Goal: Task Accomplishment & Management: Use online tool/utility

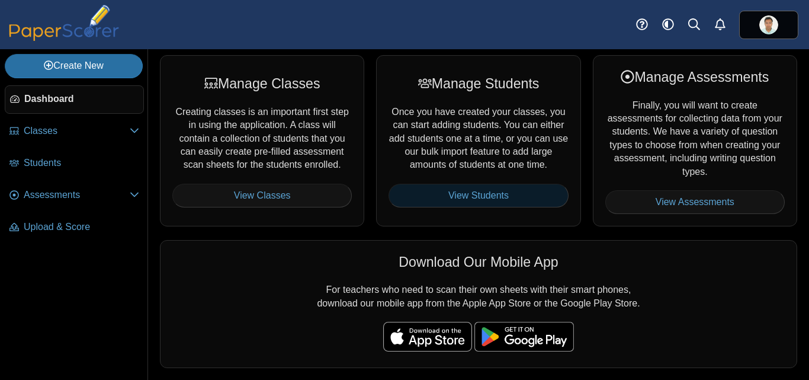
click at [466, 202] on link "View Students" at bounding box center [477, 196] width 179 height 24
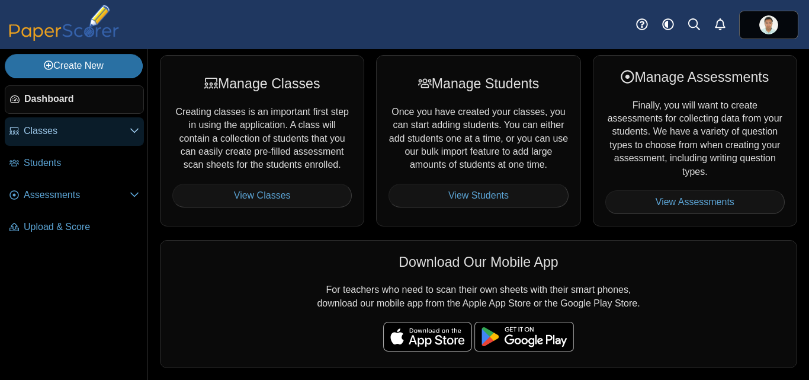
click at [59, 135] on span "Classes" at bounding box center [77, 130] width 106 height 13
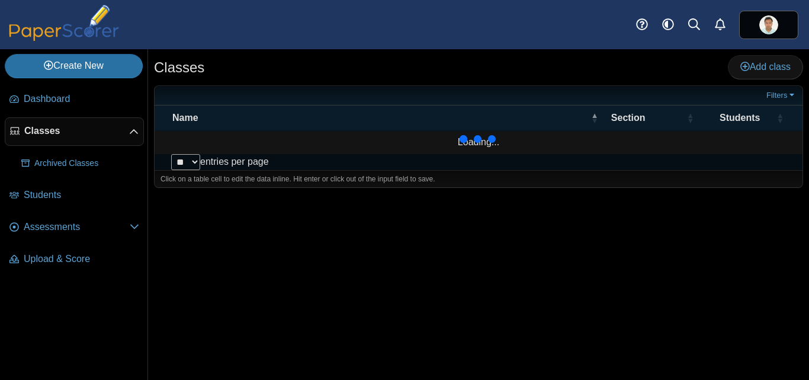
click at [53, 134] on span "Classes" at bounding box center [76, 130] width 105 height 13
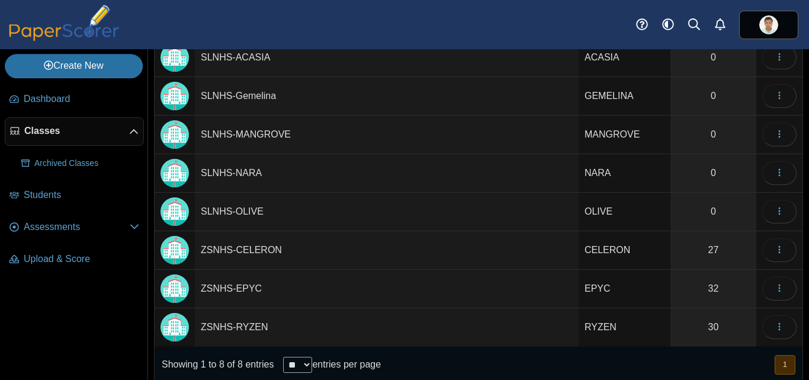
scroll to position [125, 0]
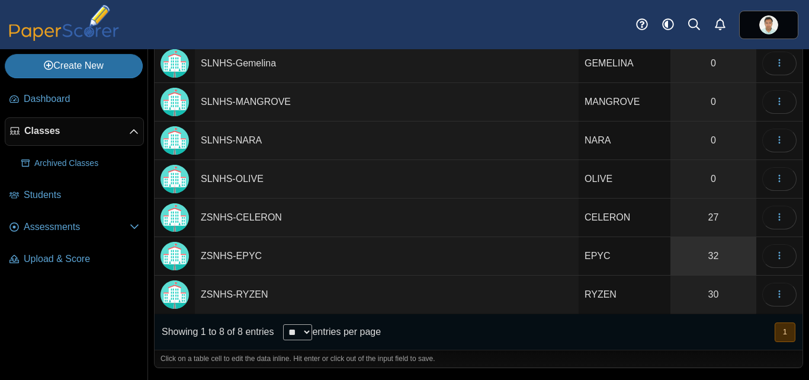
click at [710, 253] on link "32" at bounding box center [713, 256] width 86 height 38
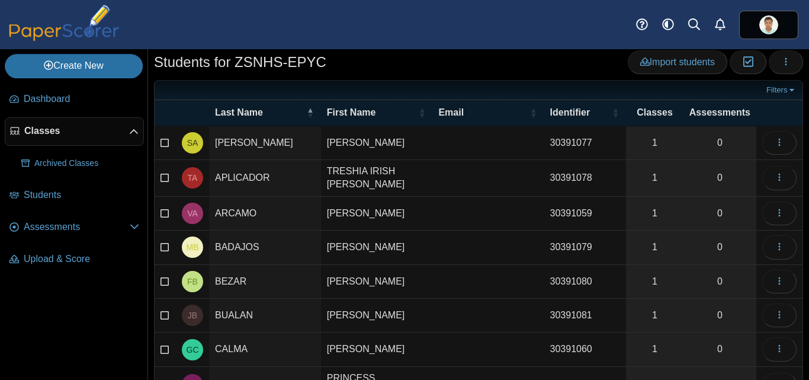
scroll to position [17, 0]
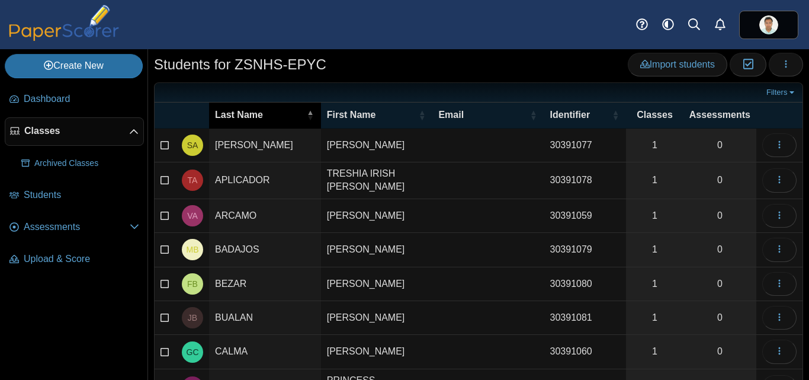
click at [307, 111] on span "\a Last Name\a : Activate to invert sorting" at bounding box center [310, 114] width 7 height 25
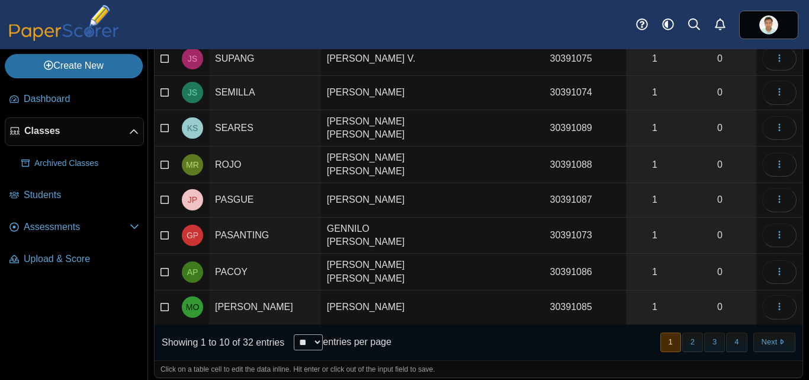
scroll to position [0, 0]
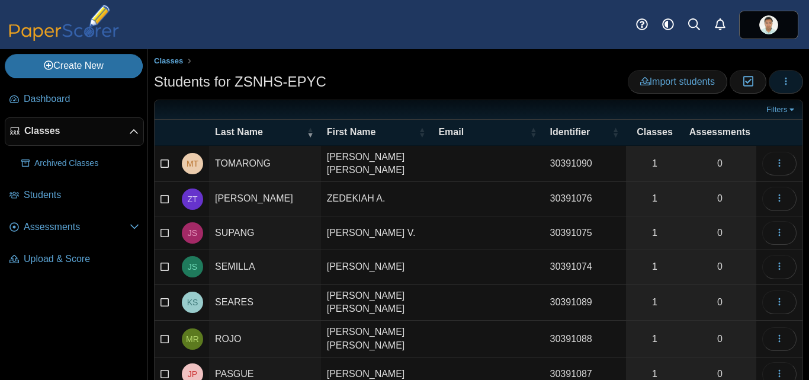
click at [771, 84] on button "button" at bounding box center [786, 82] width 34 height 24
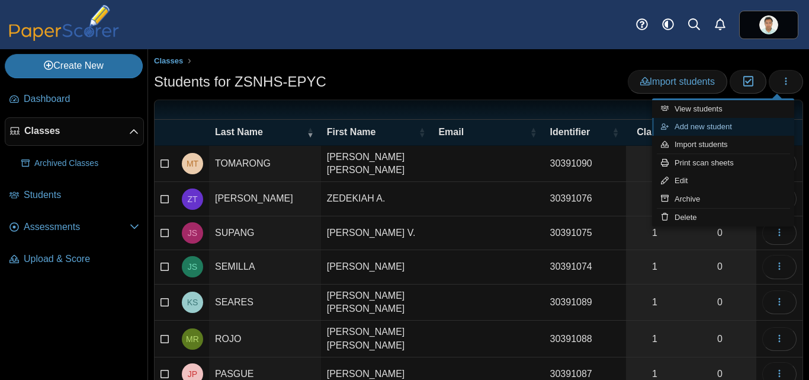
click at [689, 130] on link "Add new student" at bounding box center [723, 127] width 142 height 18
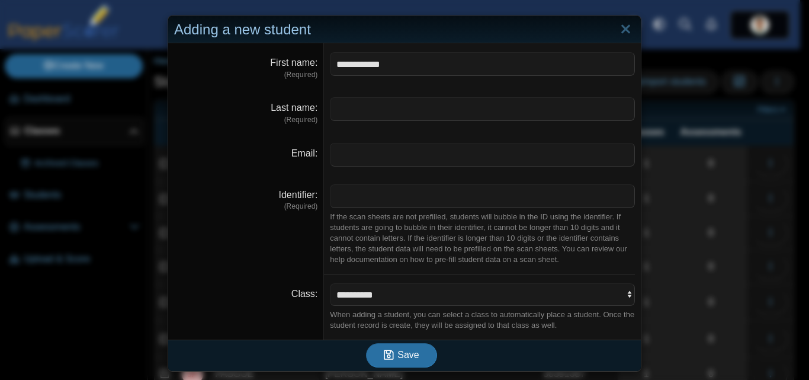
type input "**********"
type input "******"
click at [353, 201] on input "Identifier" at bounding box center [482, 196] width 305 height 24
type input "********"
click at [400, 353] on span "Save" at bounding box center [407, 354] width 21 height 10
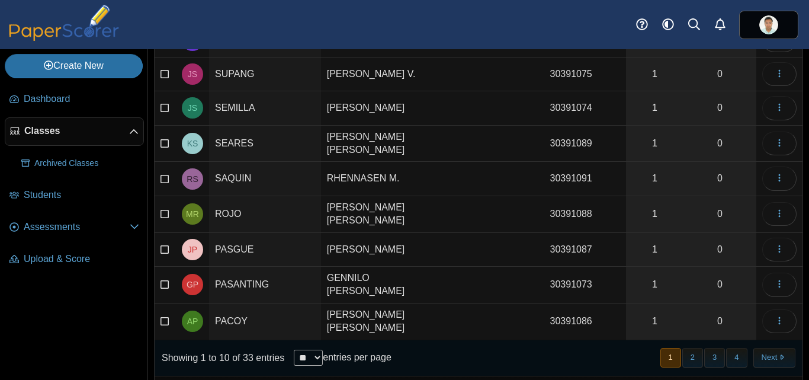
scroll to position [174, 0]
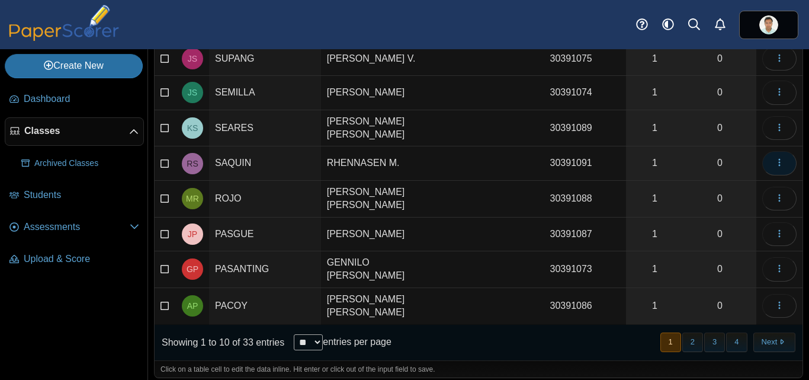
click at [774, 163] on icon "button" at bounding box center [778, 161] width 9 height 9
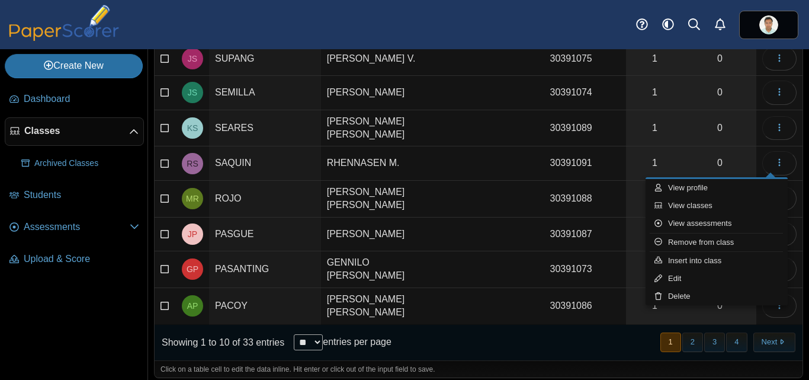
click at [342, 158] on td "RHENNASEN M." at bounding box center [377, 163] width 112 height 34
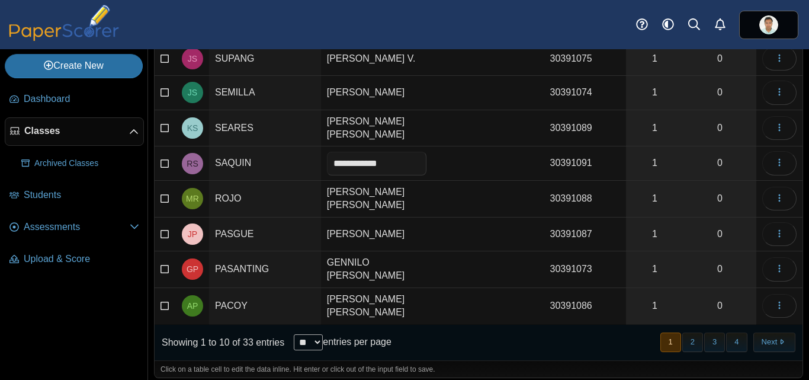
click at [284, 162] on td "SAQUIN" at bounding box center [265, 163] width 112 height 34
click at [734, 162] on link "0" at bounding box center [719, 162] width 73 height 33
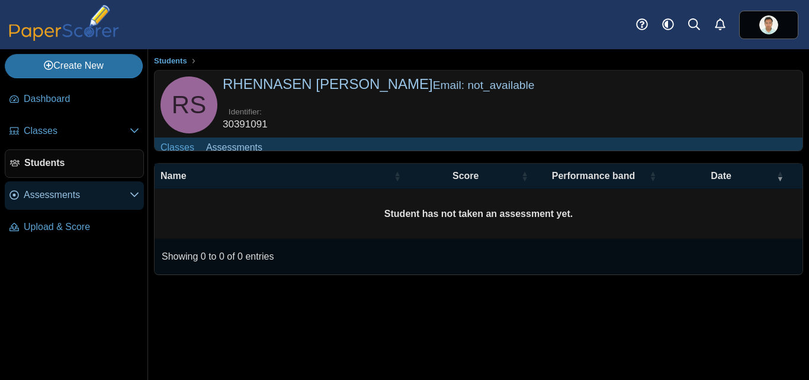
click at [125, 201] on span "Assessments" at bounding box center [77, 194] width 106 height 13
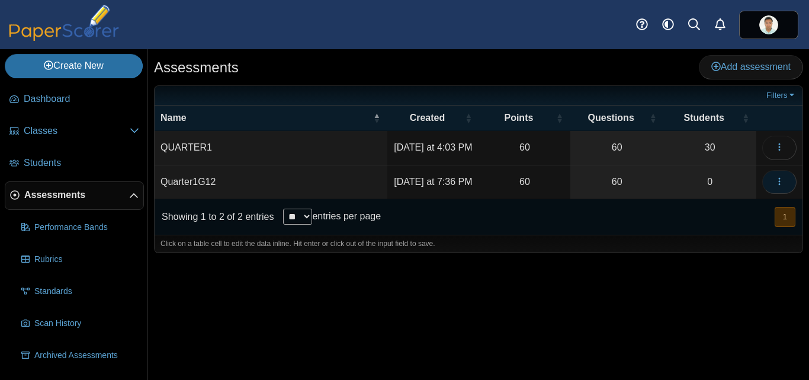
click at [785, 191] on button "button" at bounding box center [779, 182] width 34 height 24
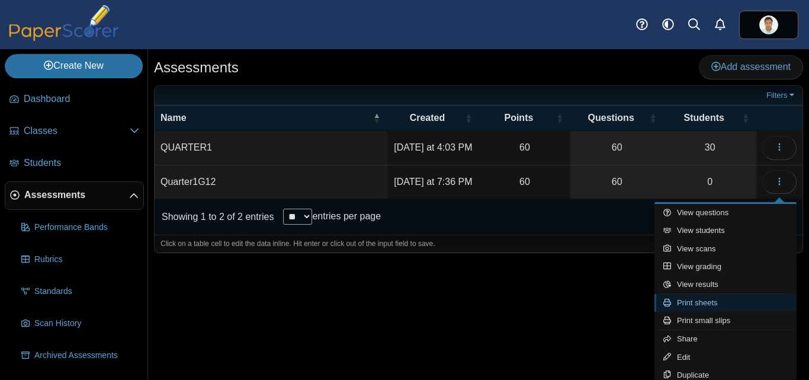
click at [695, 305] on link "Print sheets" at bounding box center [725, 303] width 142 height 18
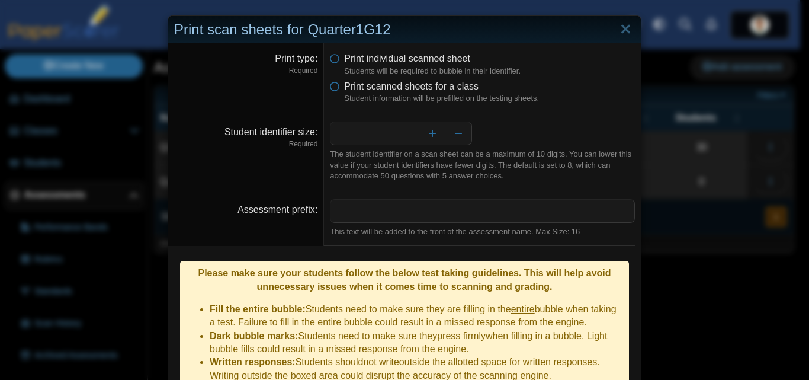
click at [333, 92] on li "Print scanned sheets for a class Student information will be prefilled on the t…" at bounding box center [482, 92] width 305 height 24
click at [330, 87] on icon at bounding box center [334, 84] width 9 height 8
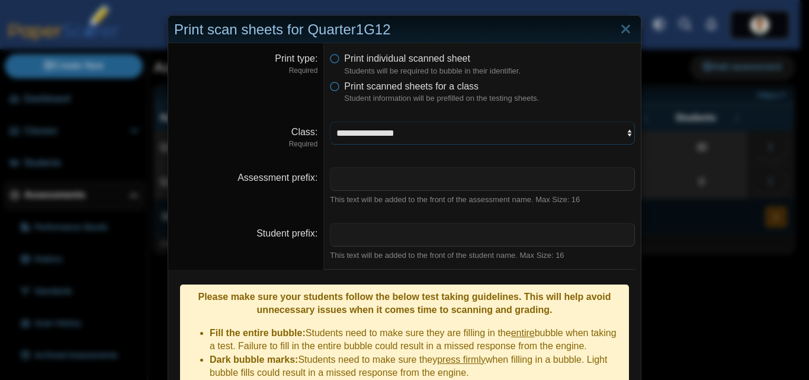
select select "**********"
click at [330, 121] on select "**********" at bounding box center [482, 132] width 305 height 22
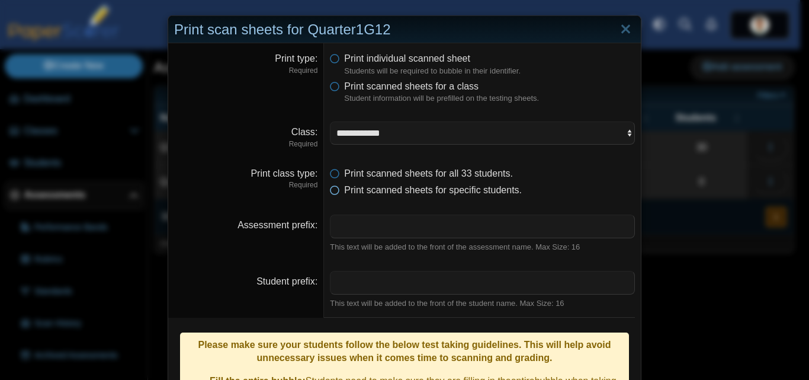
click at [352, 191] on span "Print scanned sheets for specific students." at bounding box center [433, 190] width 178 height 10
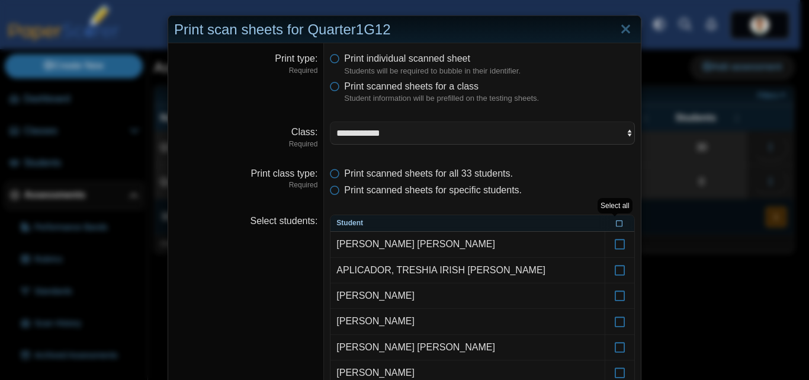
click at [616, 224] on icon at bounding box center [619, 222] width 7 height 7
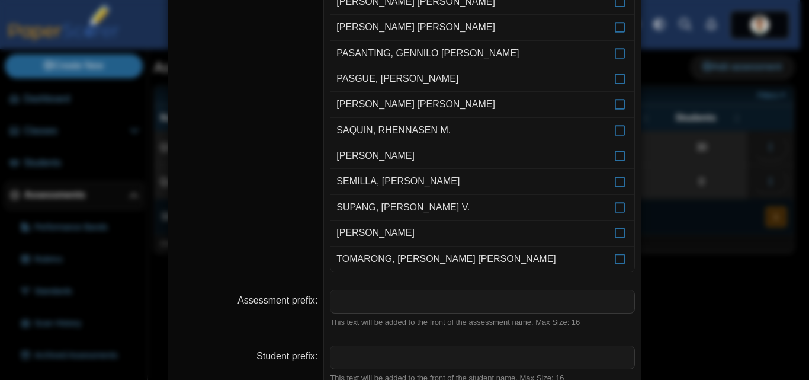
scroll to position [813, 0]
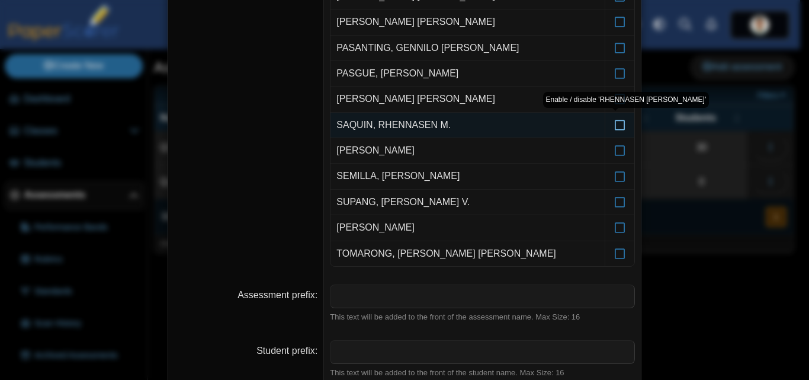
click at [614, 123] on icon at bounding box center [620, 119] width 12 height 11
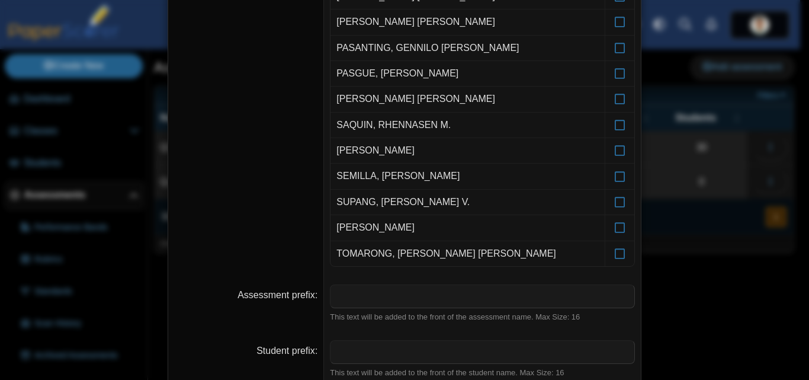
scroll to position [1098, 0]
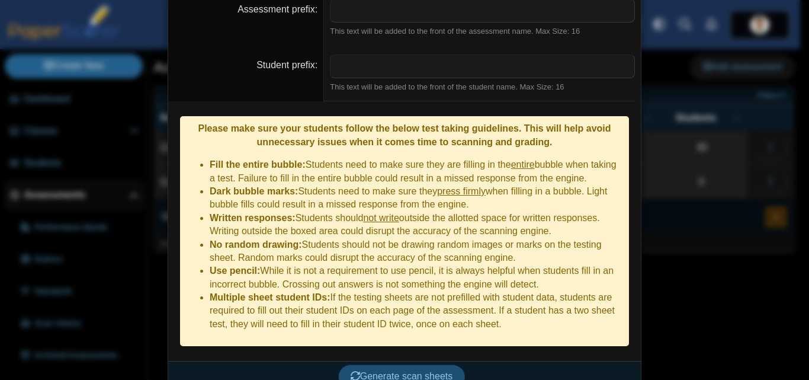
click at [403, 364] on button "Generate scan sheets" at bounding box center [401, 376] width 127 height 24
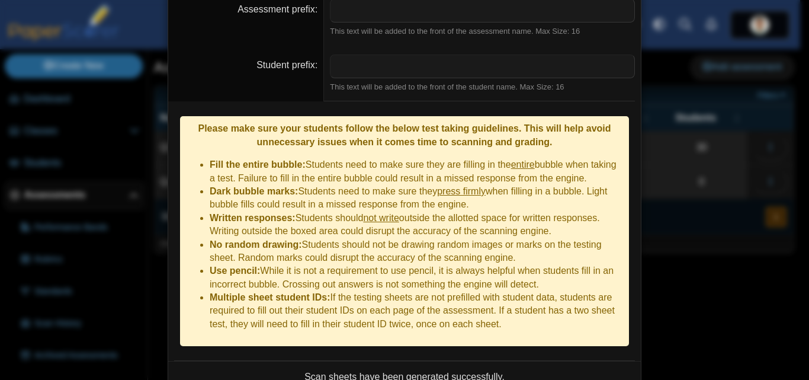
scroll to position [1194, 0]
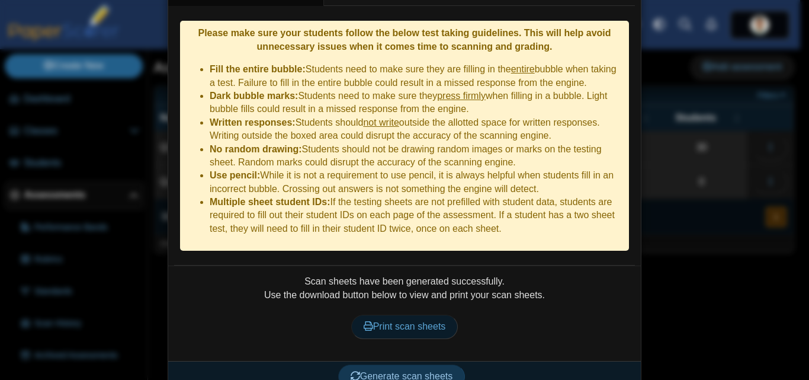
click at [413, 314] on link "Print scan sheets" at bounding box center [404, 326] width 107 height 24
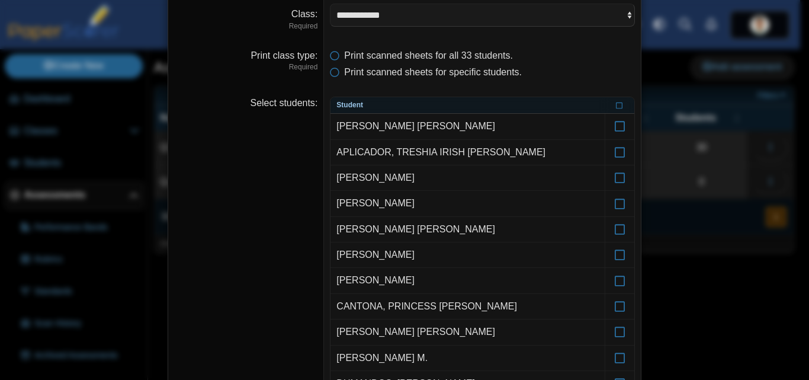
scroll to position [0, 0]
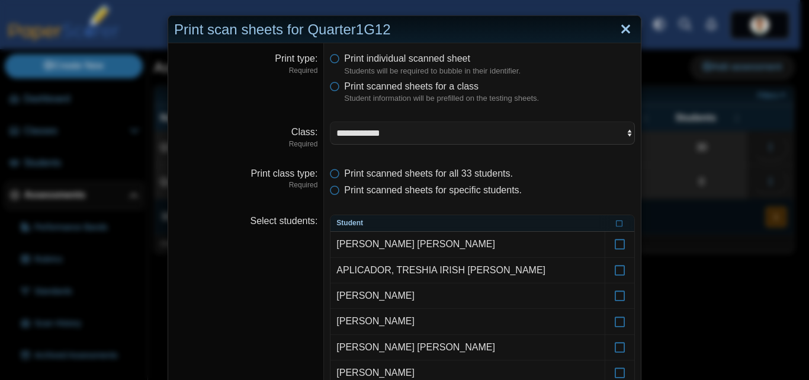
click at [623, 24] on link "Close" at bounding box center [625, 30] width 18 height 20
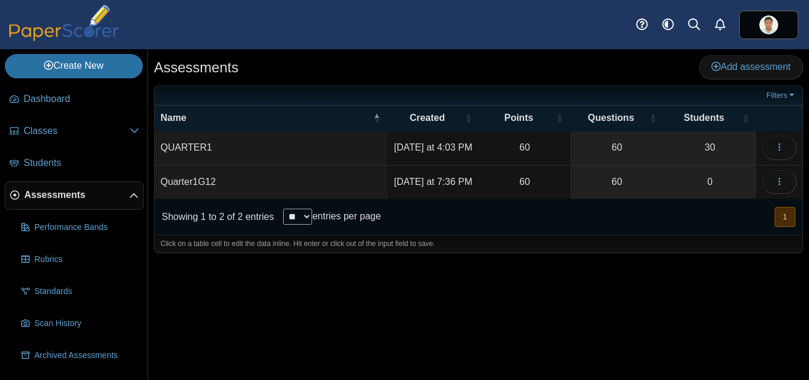
scroll to position [30, 0]
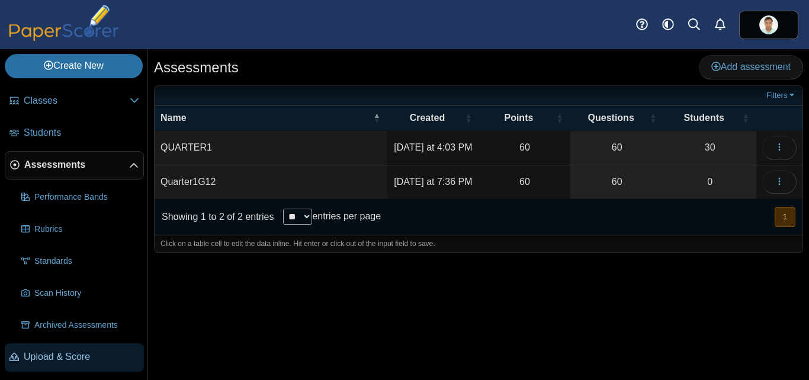
click at [76, 362] on span "Upload & Score" at bounding box center [81, 356] width 115 height 13
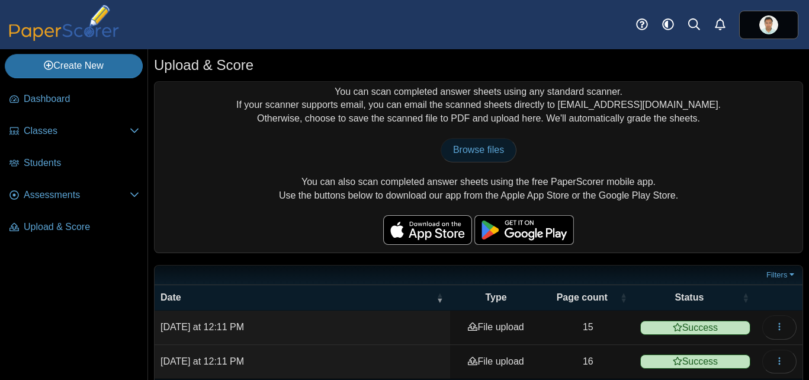
click at [472, 146] on span "Browse files" at bounding box center [478, 149] width 51 height 10
type input "**********"
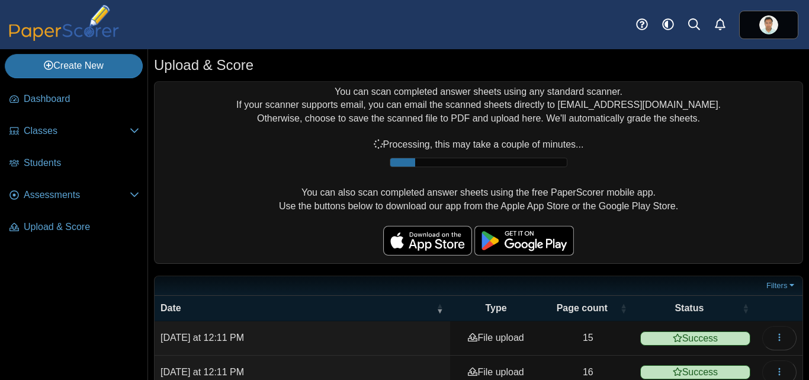
click at [189, 157] on div "Browse files There was a problem with the uploaded file.... Please try again...…" at bounding box center [478, 152] width 636 height 28
